Goal: Check status: Check status

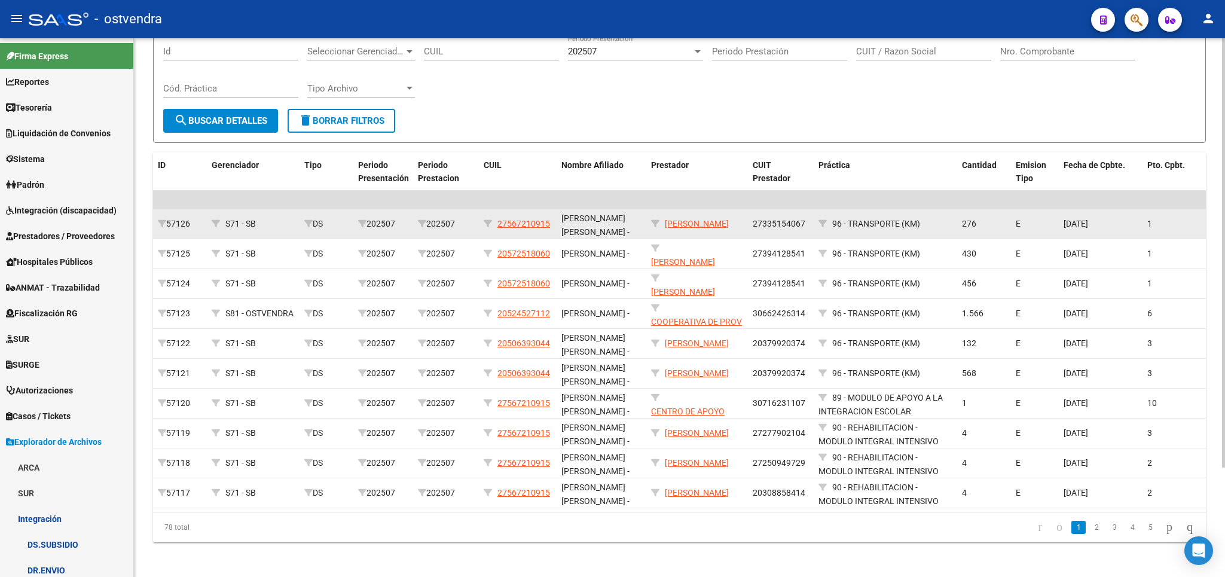
scroll to position [137, 0]
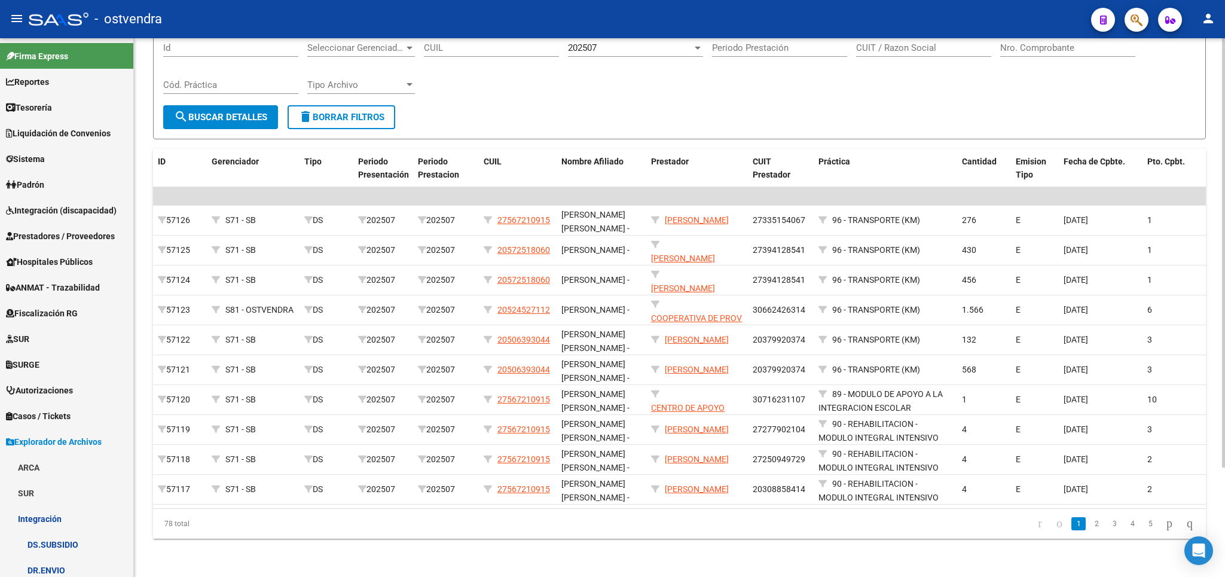
click at [607, 496] on datatable-selection "$ 20.224.946,95 $ 20.224.946,95 57126 S71 - SB DS 202507 202507 27567210915 GOY…" at bounding box center [679, 501] width 1052 height 11
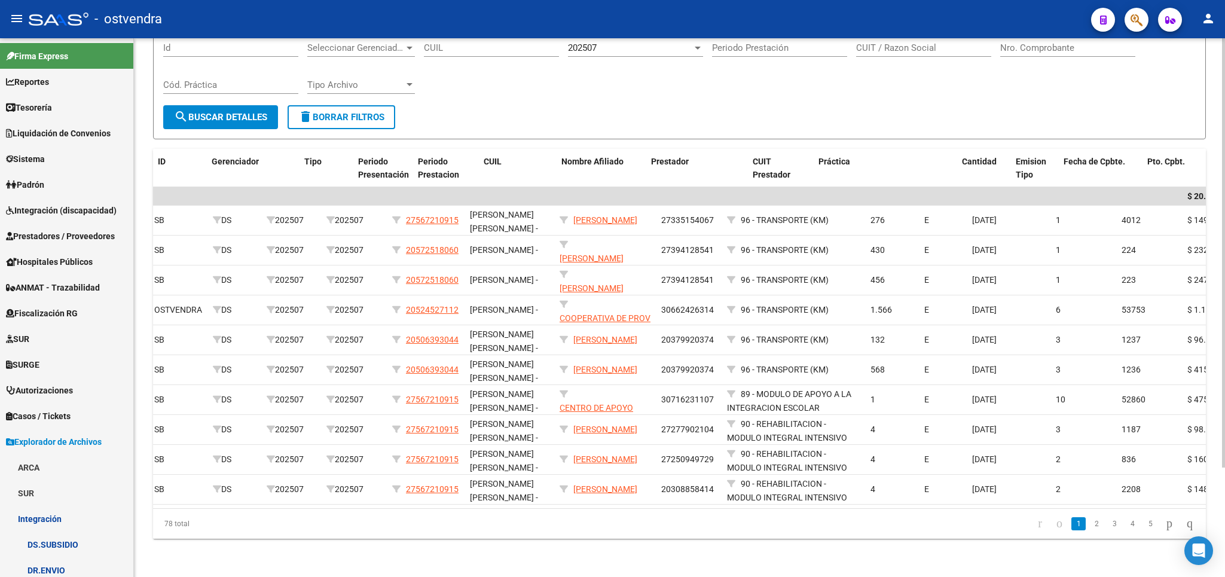
scroll to position [0, 0]
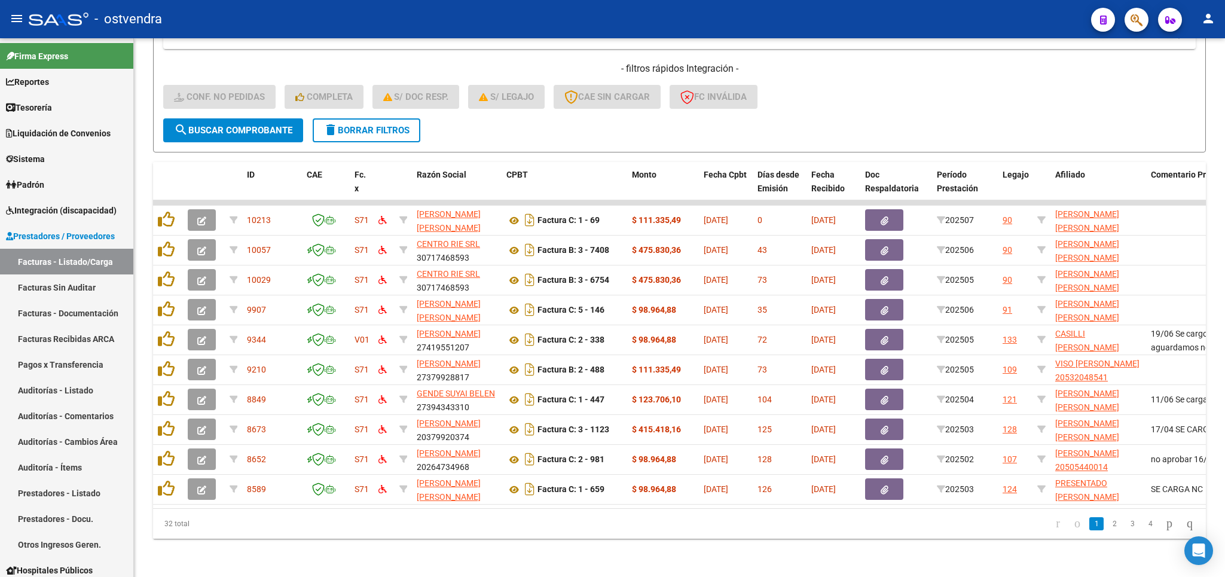
scroll to position [4, 0]
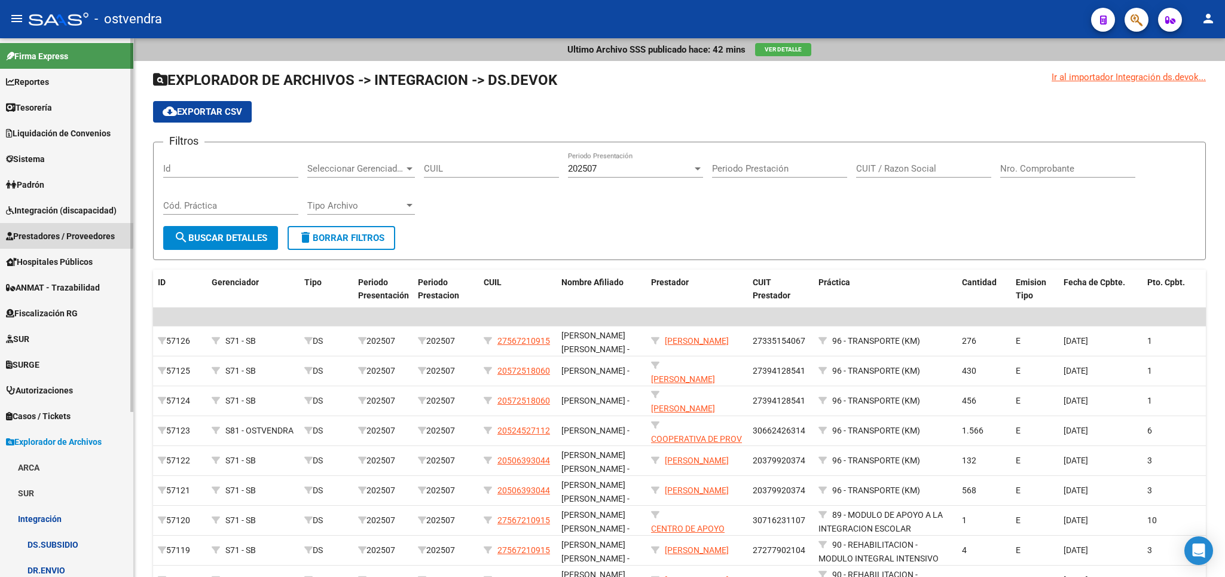
click at [55, 233] on span "Prestadores / Proveedores" at bounding box center [60, 236] width 109 height 13
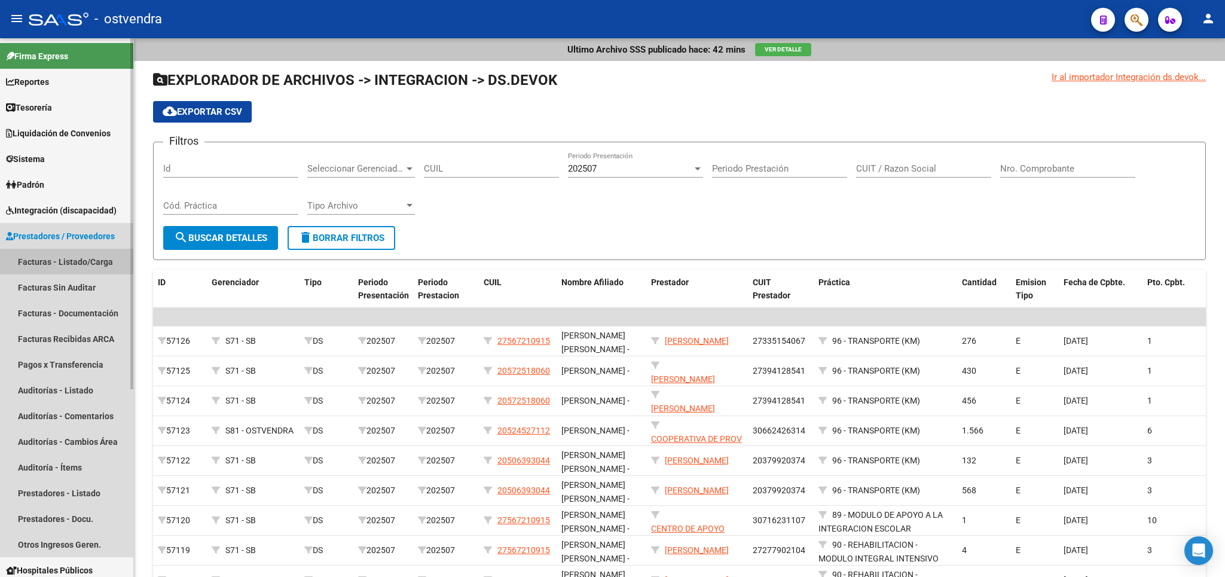
drag, startPoint x: 53, startPoint y: 256, endPoint x: 120, endPoint y: 254, distance: 66.4
click at [54, 256] on link "Facturas - Listado/Carga" at bounding box center [66, 262] width 133 height 26
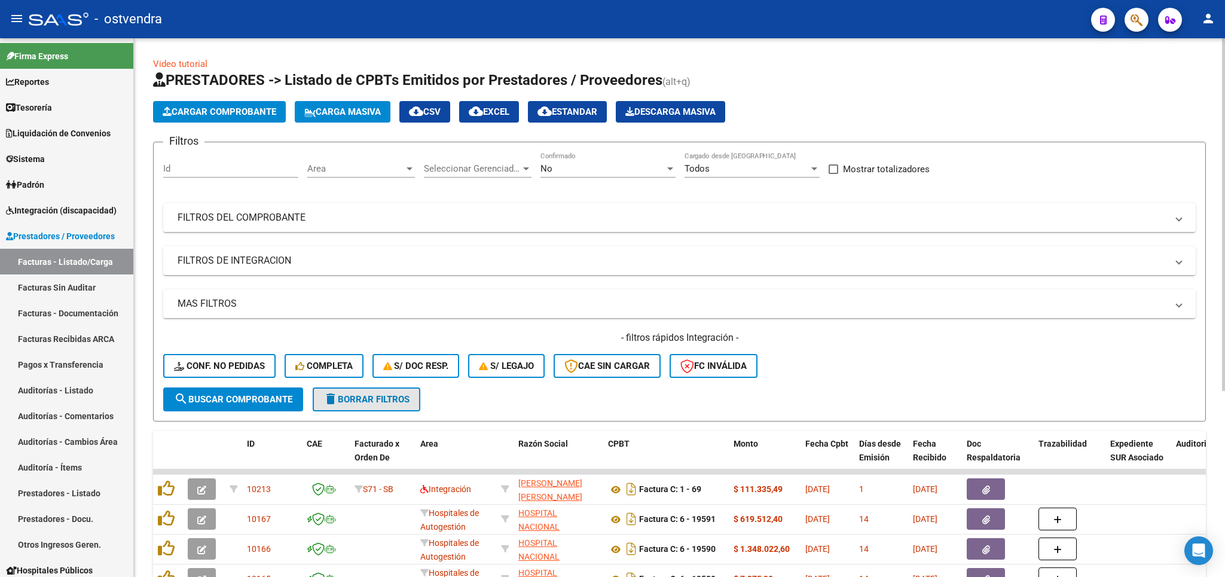
drag, startPoint x: 347, startPoint y: 397, endPoint x: 338, endPoint y: 371, distance: 27.8
click at [346, 397] on span "delete Borrar Filtros" at bounding box center [366, 399] width 86 height 11
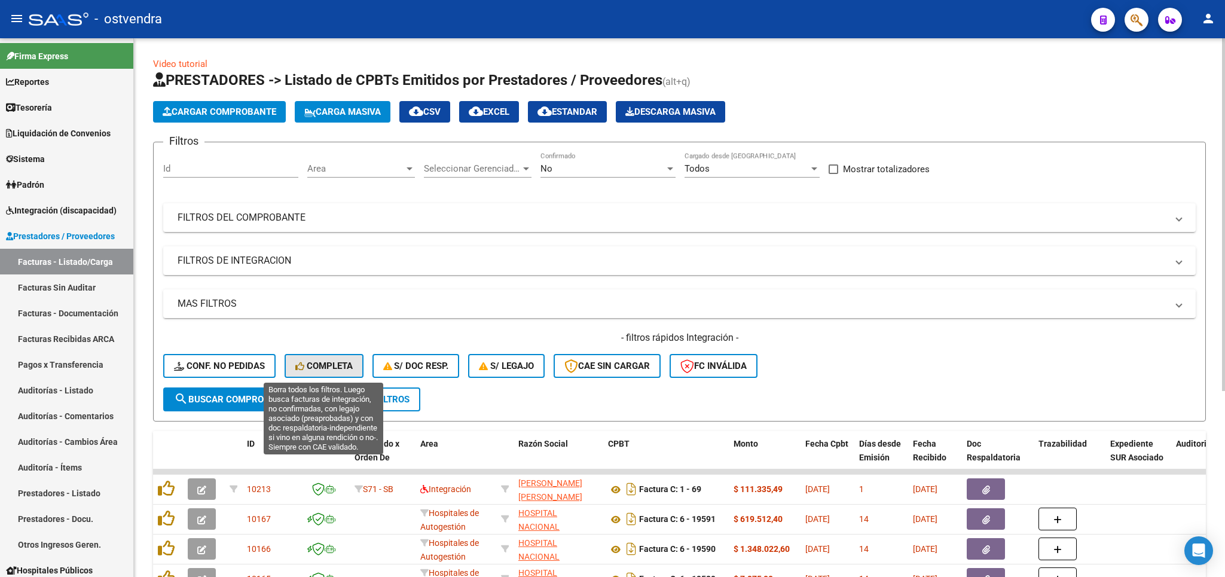
click at [314, 365] on span "Completa" at bounding box center [323, 365] width 57 height 11
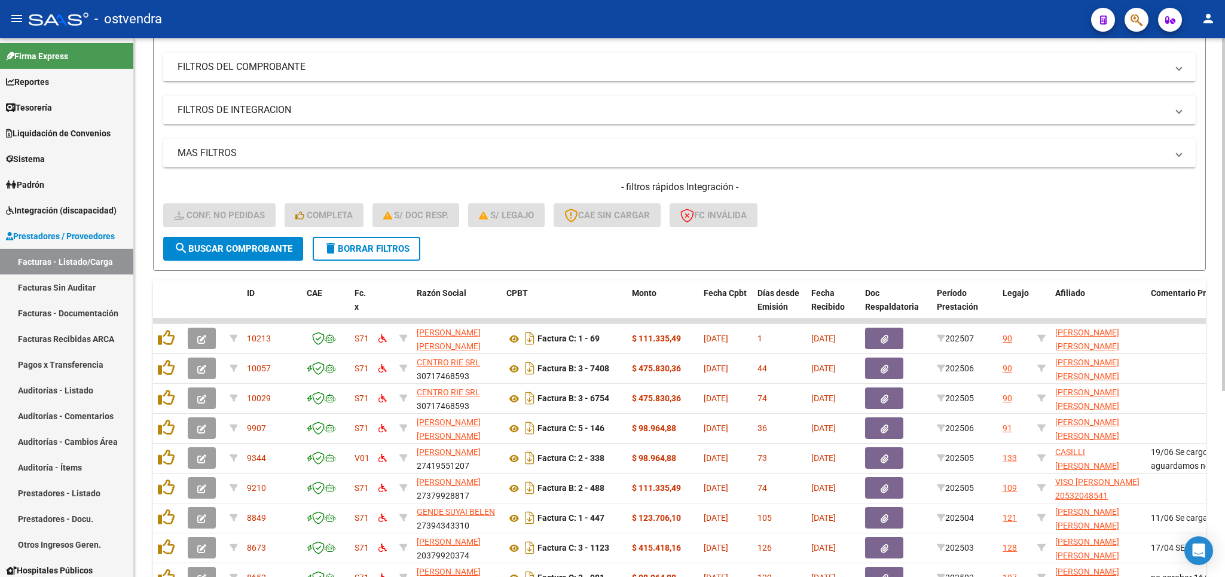
scroll to position [144, 0]
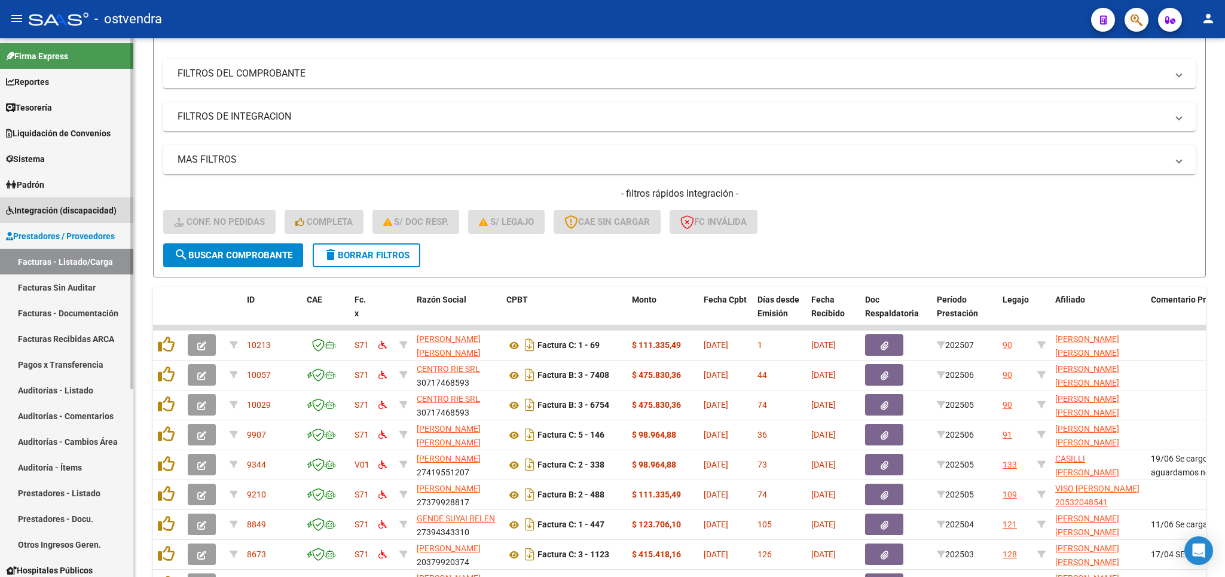
click at [66, 209] on span "Integración (discapacidad)" at bounding box center [61, 210] width 111 height 13
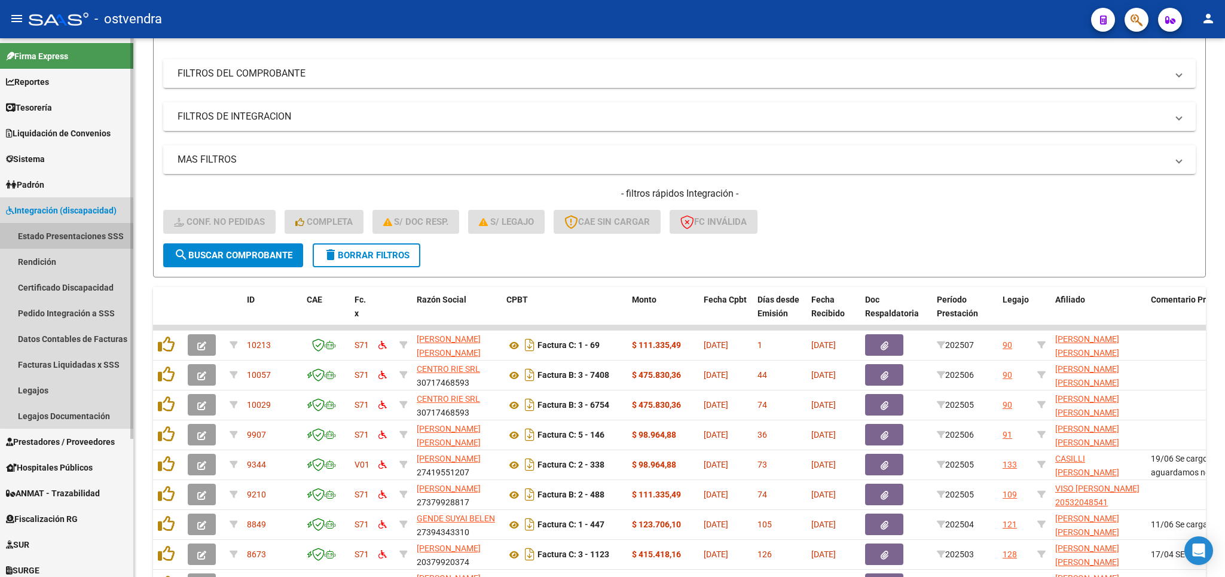
click at [73, 228] on link "Estado Presentaciones SSS" at bounding box center [66, 236] width 133 height 26
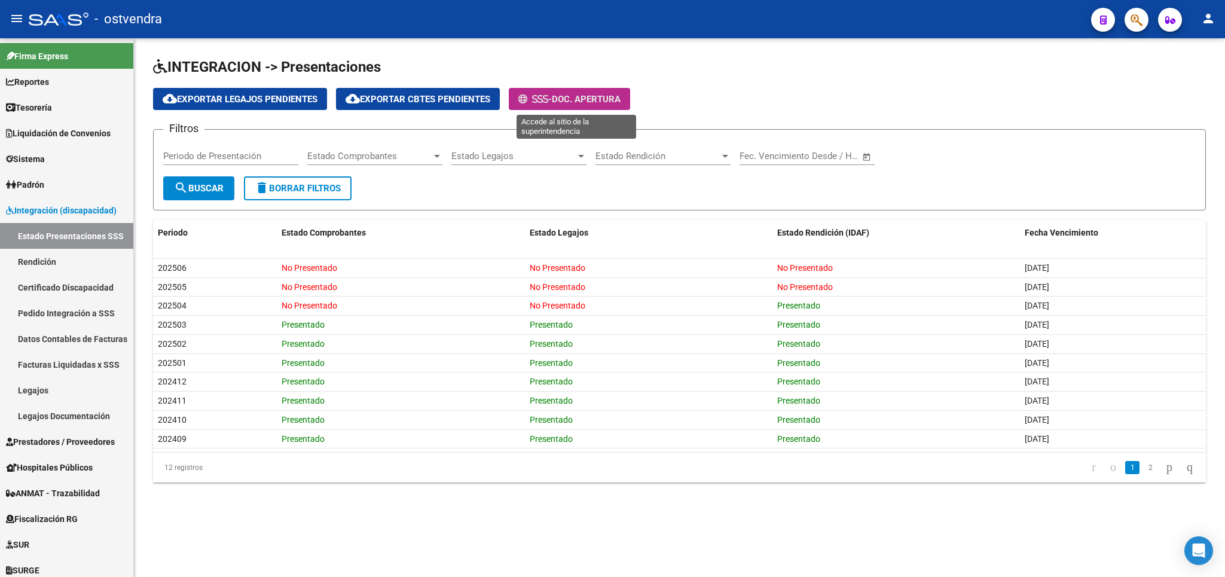
click at [580, 100] on span "Doc. Apertura" at bounding box center [586, 99] width 69 height 11
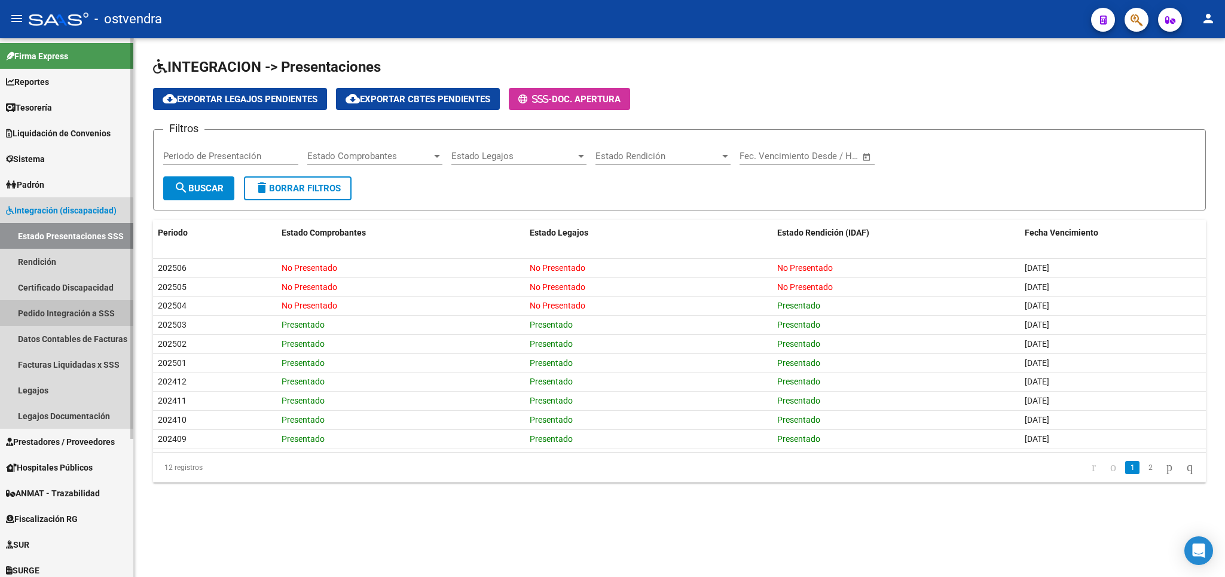
click at [30, 317] on link "Pedido Integración a SSS" at bounding box center [66, 313] width 133 height 26
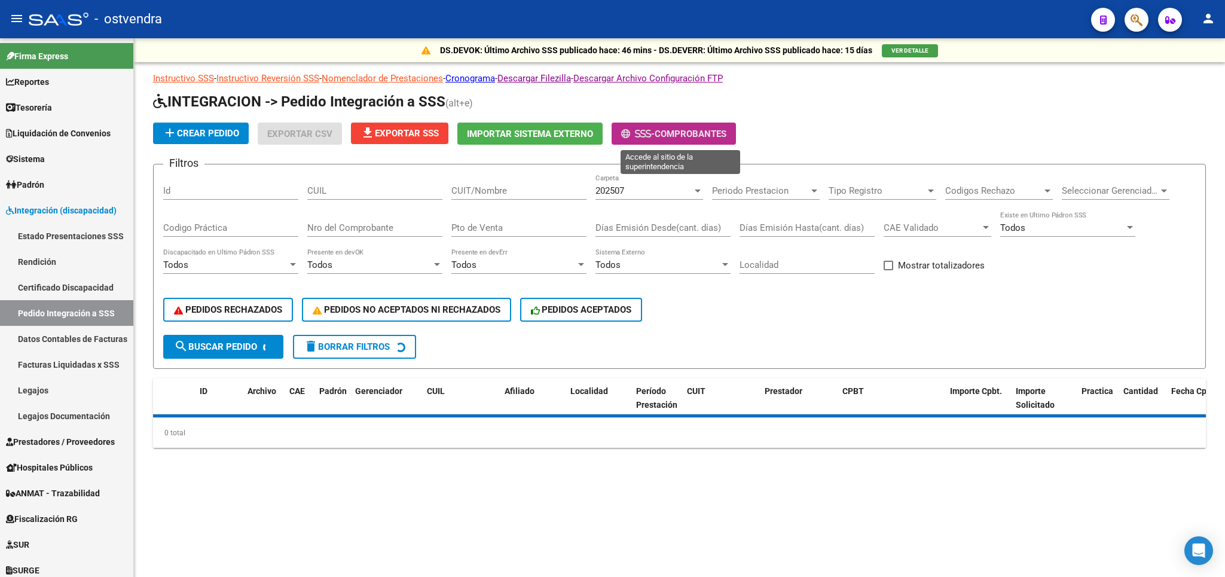
click at [675, 133] on span "Comprobantes" at bounding box center [690, 133] width 72 height 11
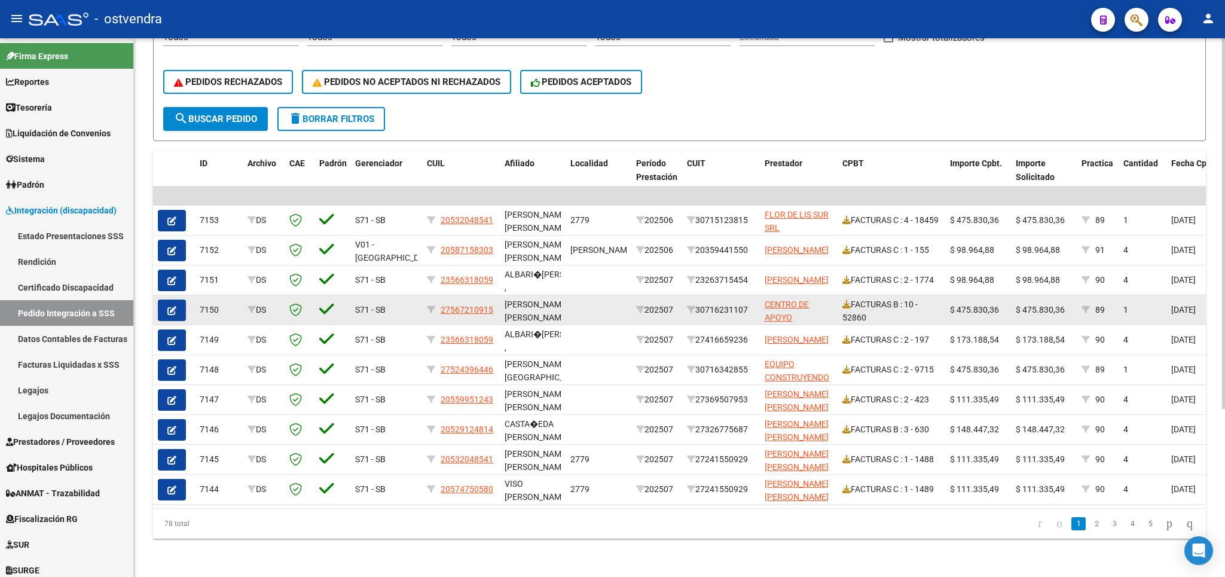
scroll to position [175, 0]
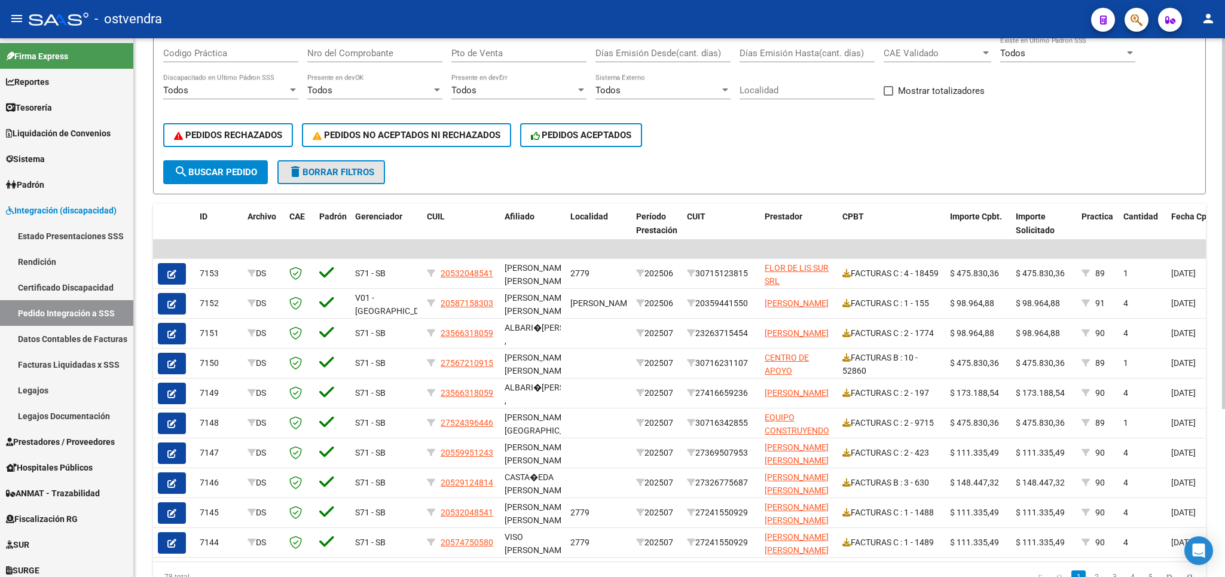
click at [363, 173] on span "delete Borrar Filtros" at bounding box center [331, 172] width 86 height 11
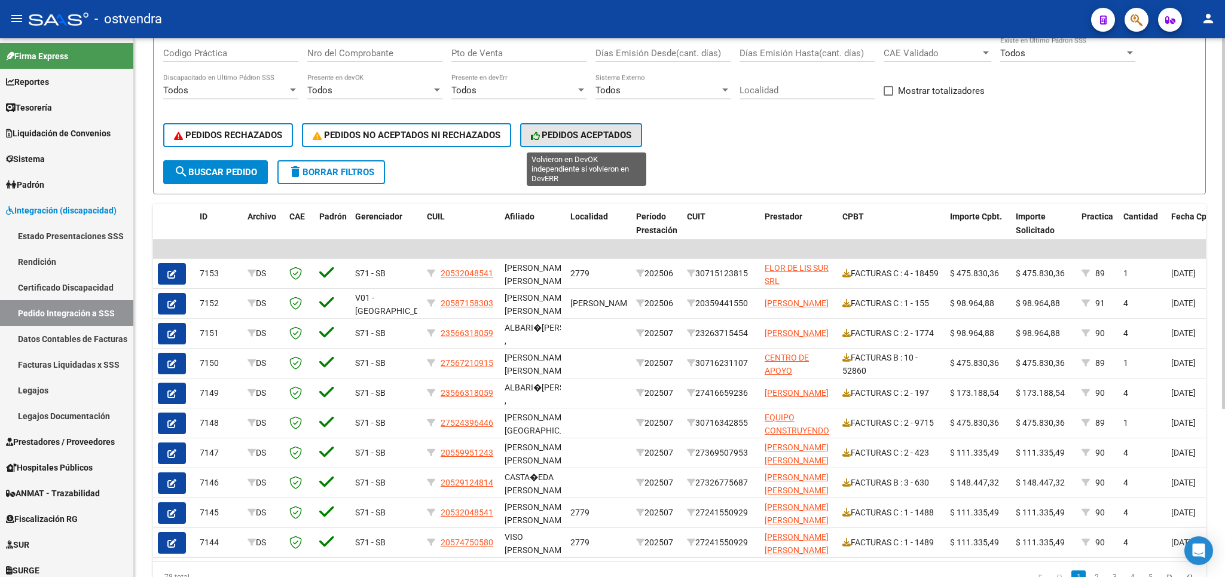
click at [613, 139] on span "PEDIDOS ACEPTADOS" at bounding box center [581, 135] width 101 height 11
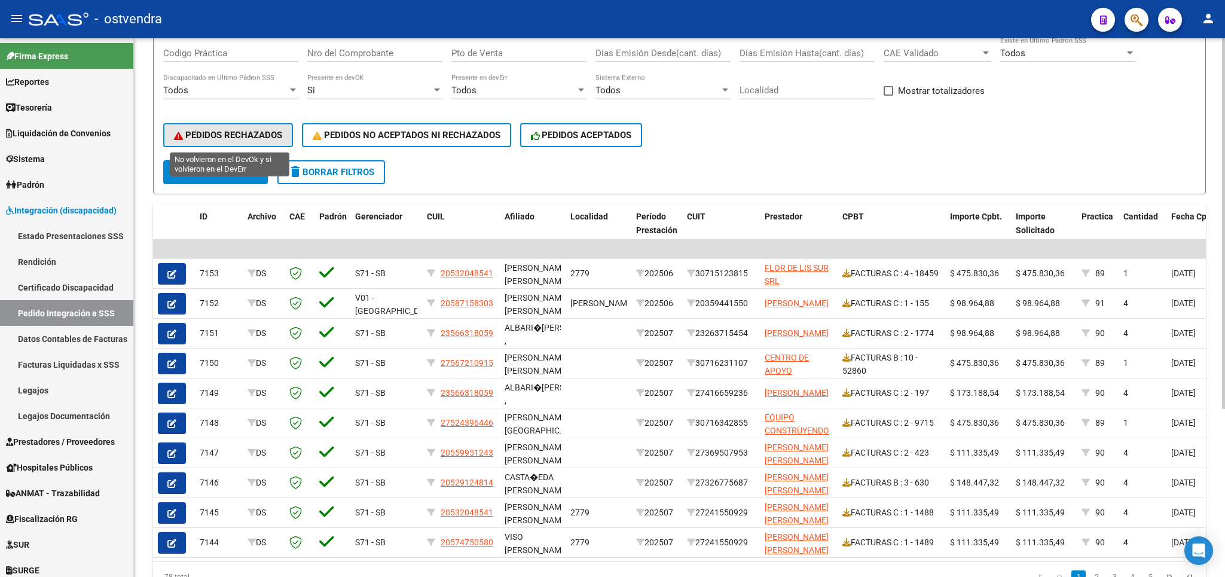
click at [240, 126] on button "PEDIDOS RECHAZADOS" at bounding box center [228, 135] width 130 height 24
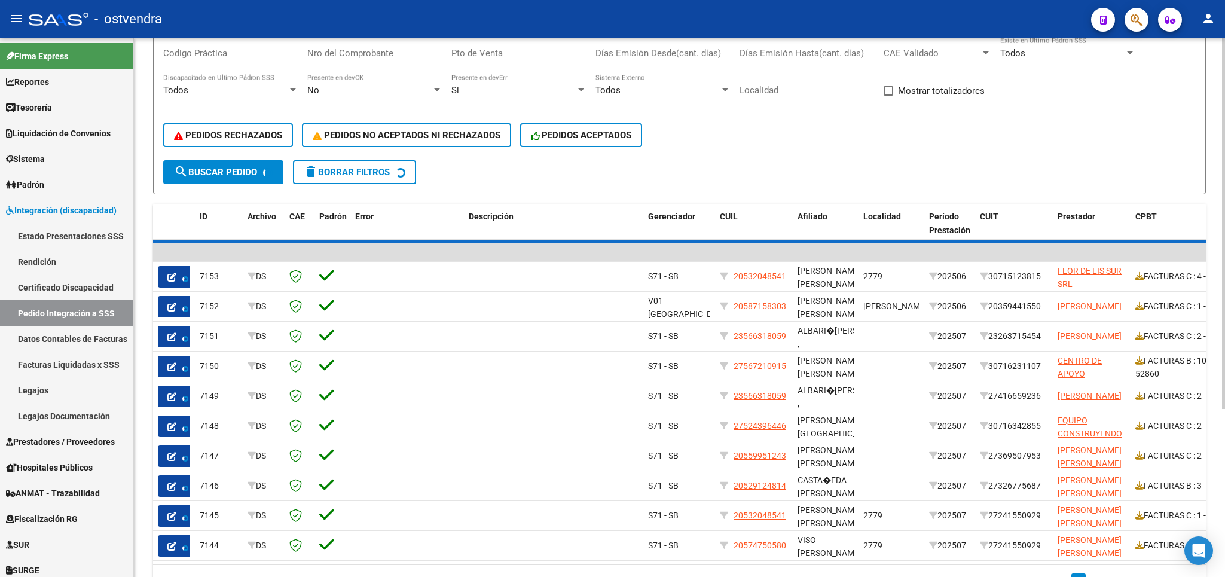
scroll to position [0, 0]
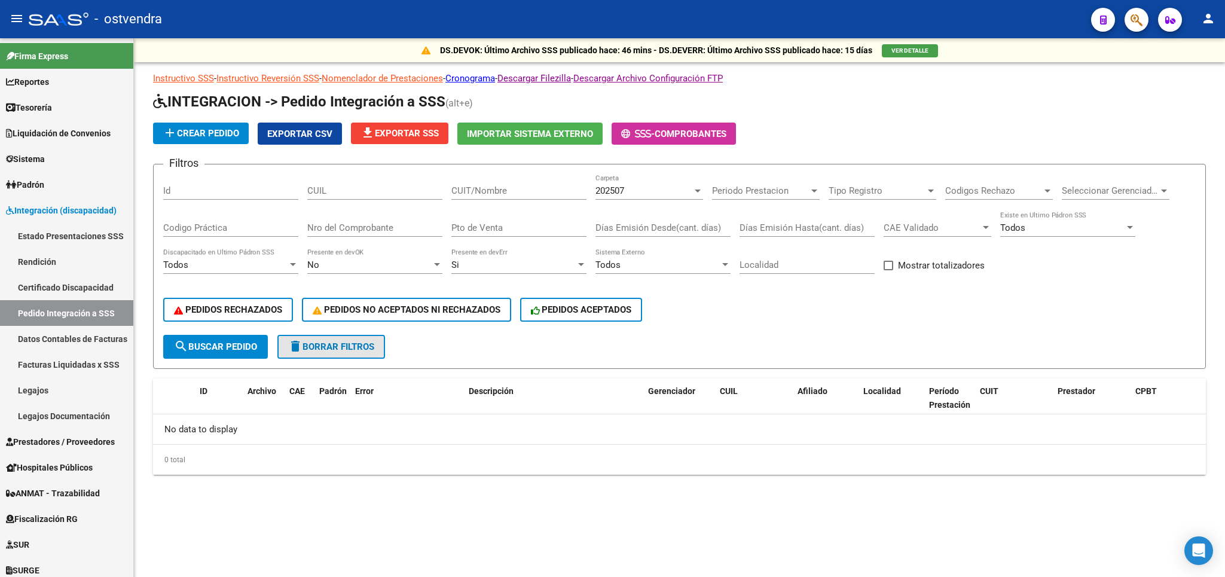
drag, startPoint x: 339, startPoint y: 348, endPoint x: 966, endPoint y: 3, distance: 716.1
click at [360, 342] on button "delete Borrar Filtros" at bounding box center [331, 347] width 108 height 24
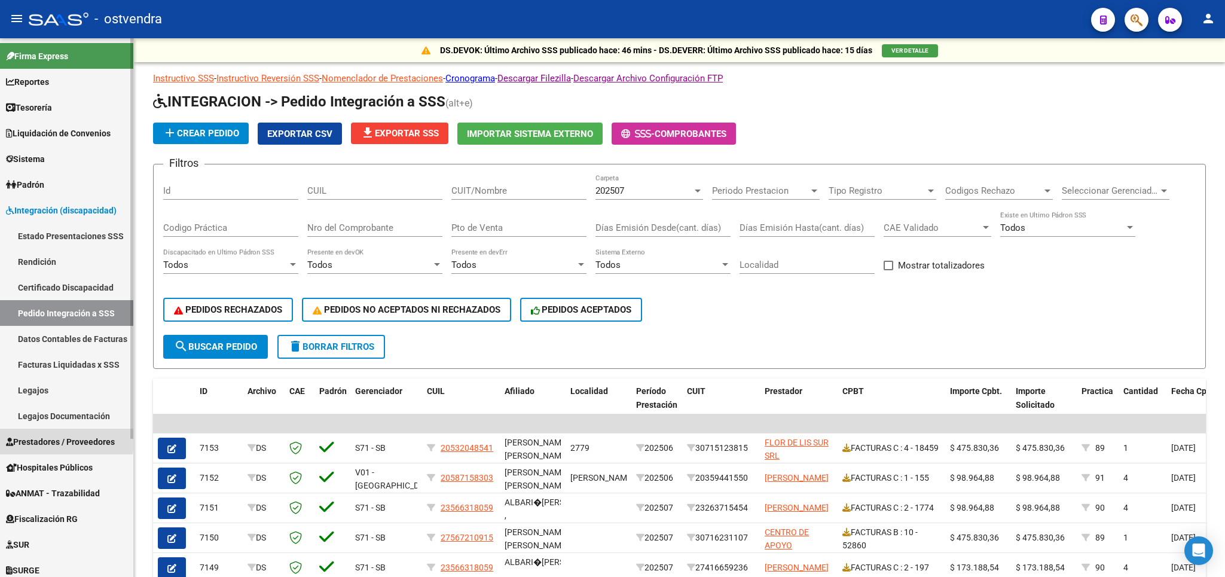
click at [41, 440] on span "Prestadores / Proveedores" at bounding box center [60, 441] width 109 height 13
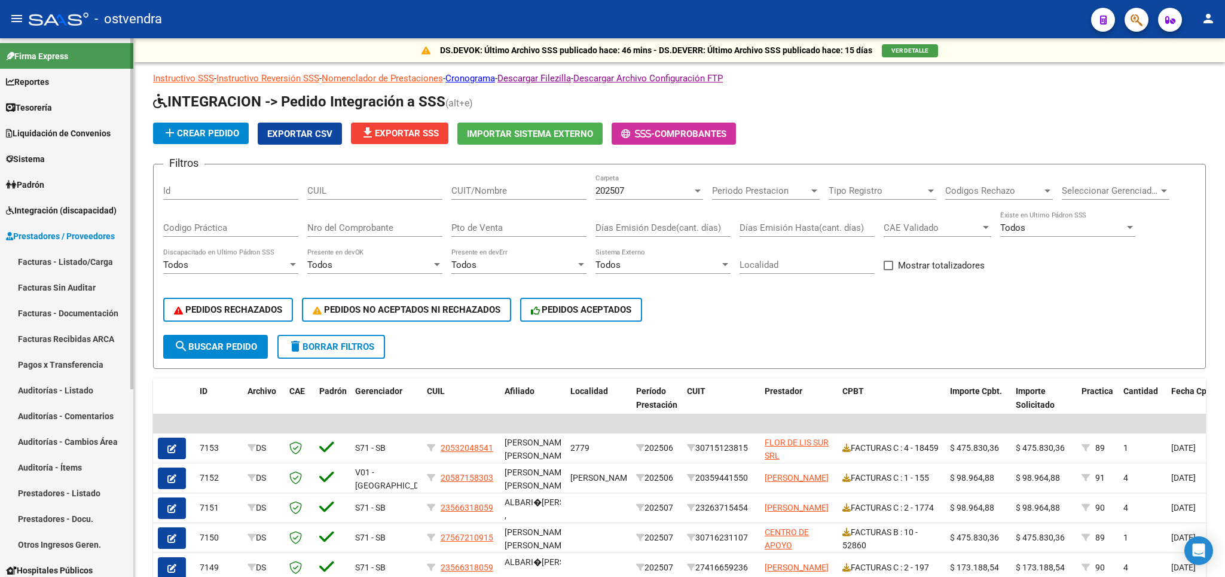
drag, startPoint x: 68, startPoint y: 256, endPoint x: 89, endPoint y: 265, distance: 22.5
click at [80, 260] on link "Facturas - Listado/Carga" at bounding box center [66, 262] width 133 height 26
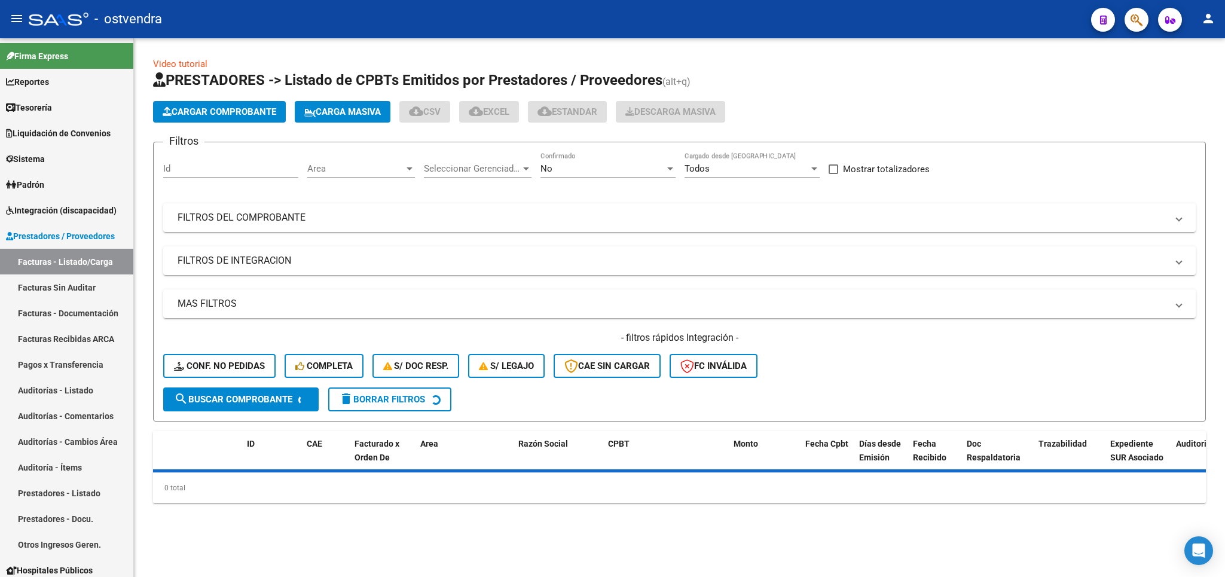
click at [328, 351] on div "- filtros rápidos Integración - Conf. no pedidas Completa S/ Doc Resp. S/ legaj…" at bounding box center [679, 359] width 1032 height 56
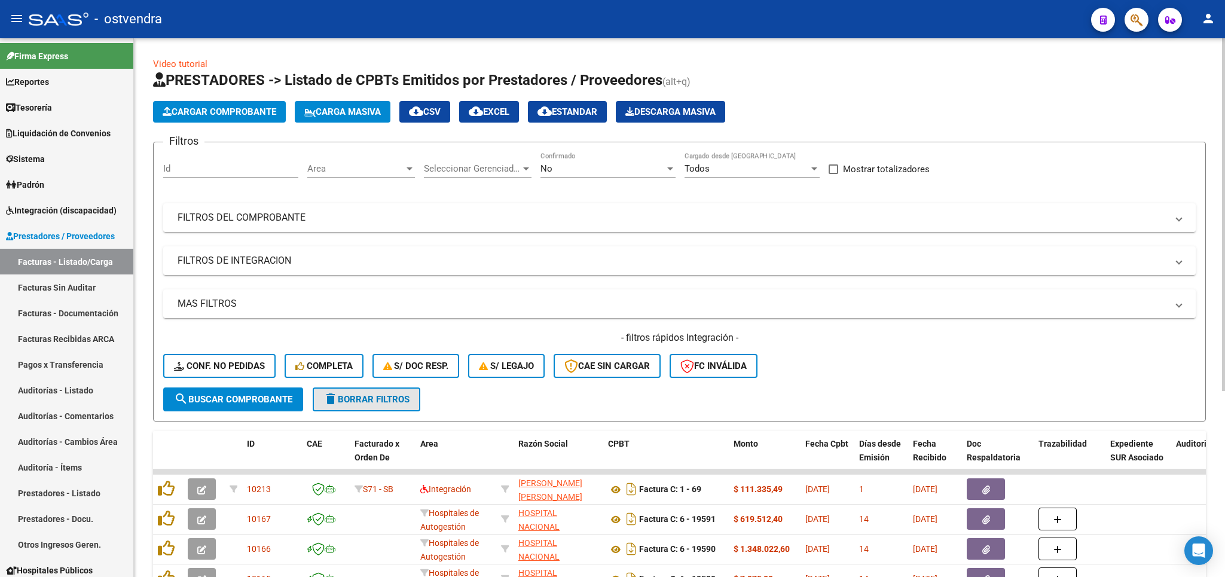
click at [378, 402] on span "delete Borrar Filtros" at bounding box center [366, 399] width 86 height 11
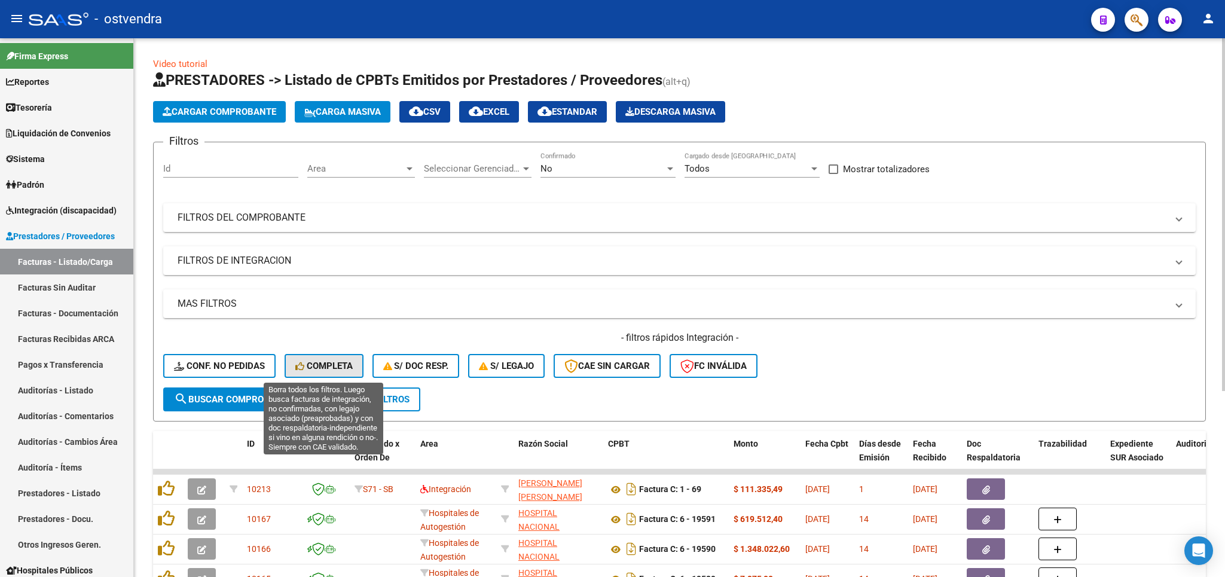
click at [319, 366] on span "Completa" at bounding box center [323, 365] width 57 height 11
